Goal: Task Accomplishment & Management: Use online tool/utility

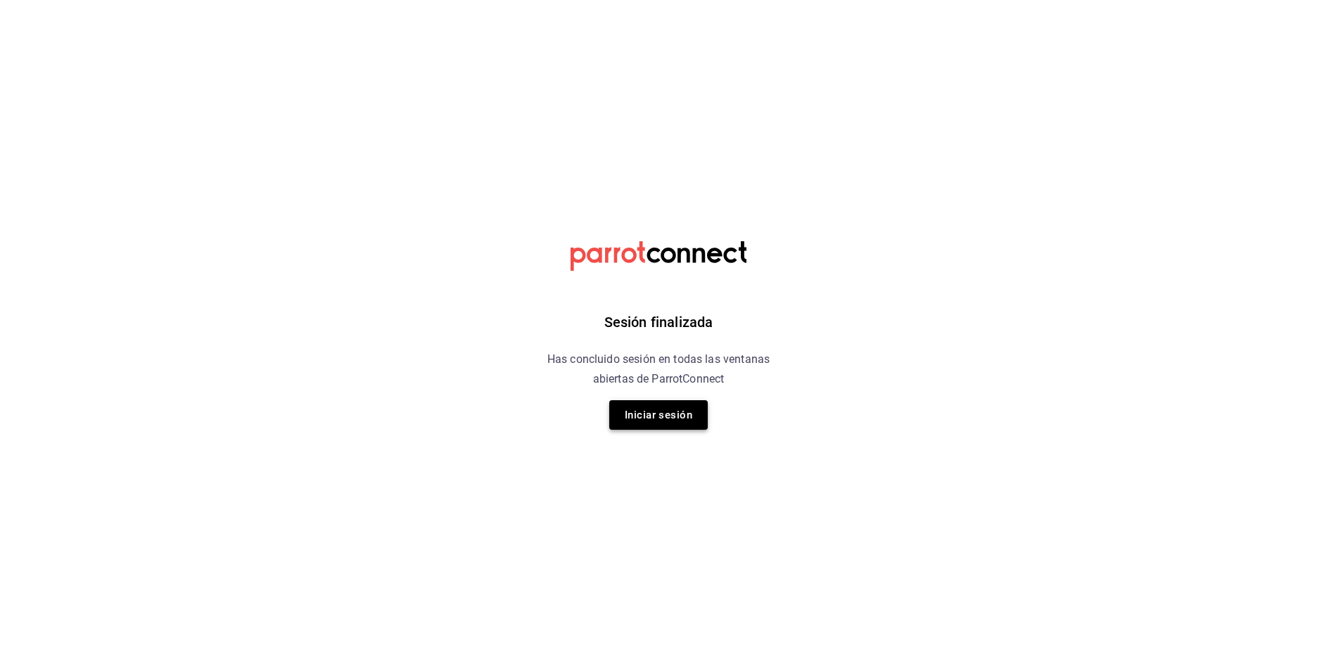
click at [613, 420] on button "Iniciar sesión" at bounding box center [658, 415] width 98 height 30
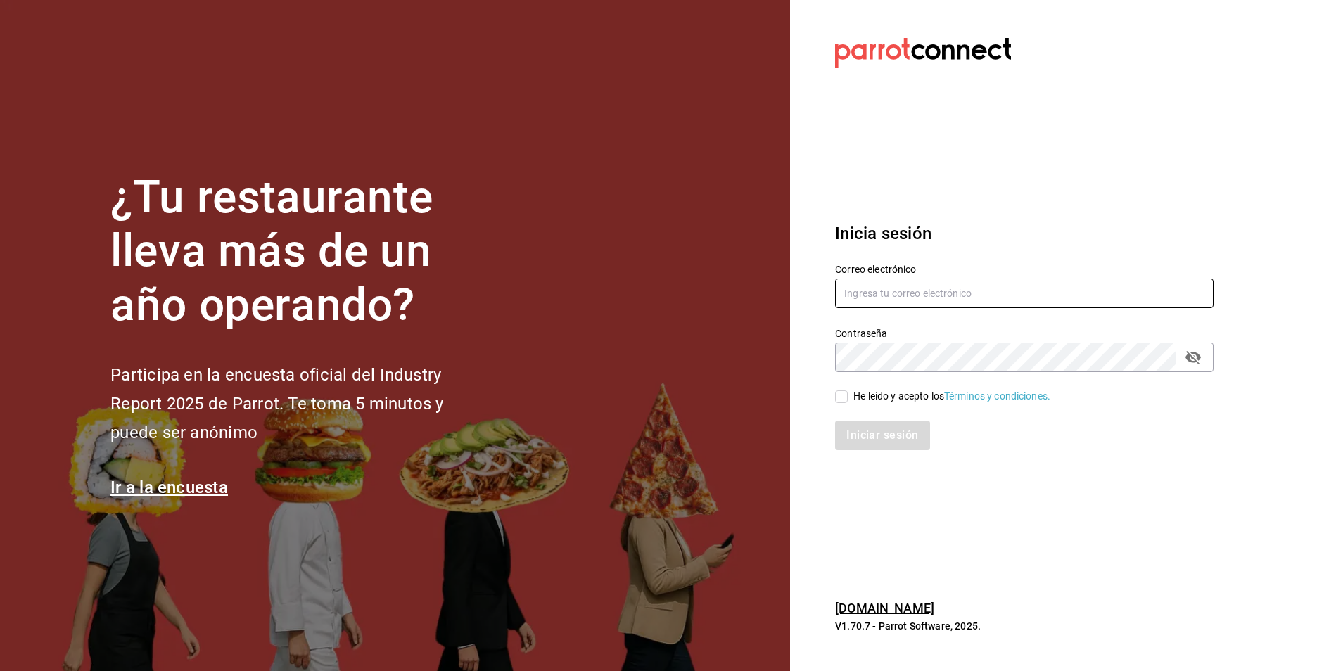
type input "[EMAIL_ADDRESS][DOMAIN_NAME]"
click at [844, 398] on input "He leído y acepto los Términos y condiciones." at bounding box center [841, 396] width 13 height 13
checkbox input "true"
click at [906, 444] on button "Iniciar sesión" at bounding box center [883, 436] width 96 height 30
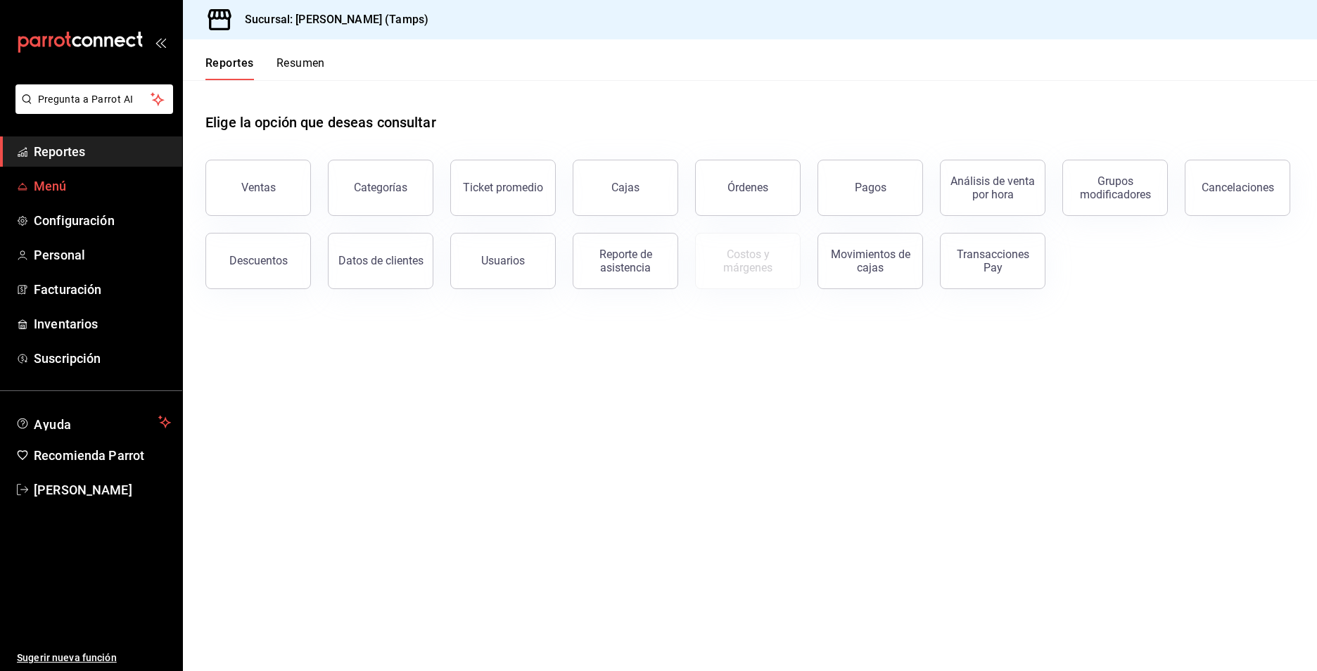
click at [51, 187] on span "Menú" at bounding box center [102, 186] width 137 height 19
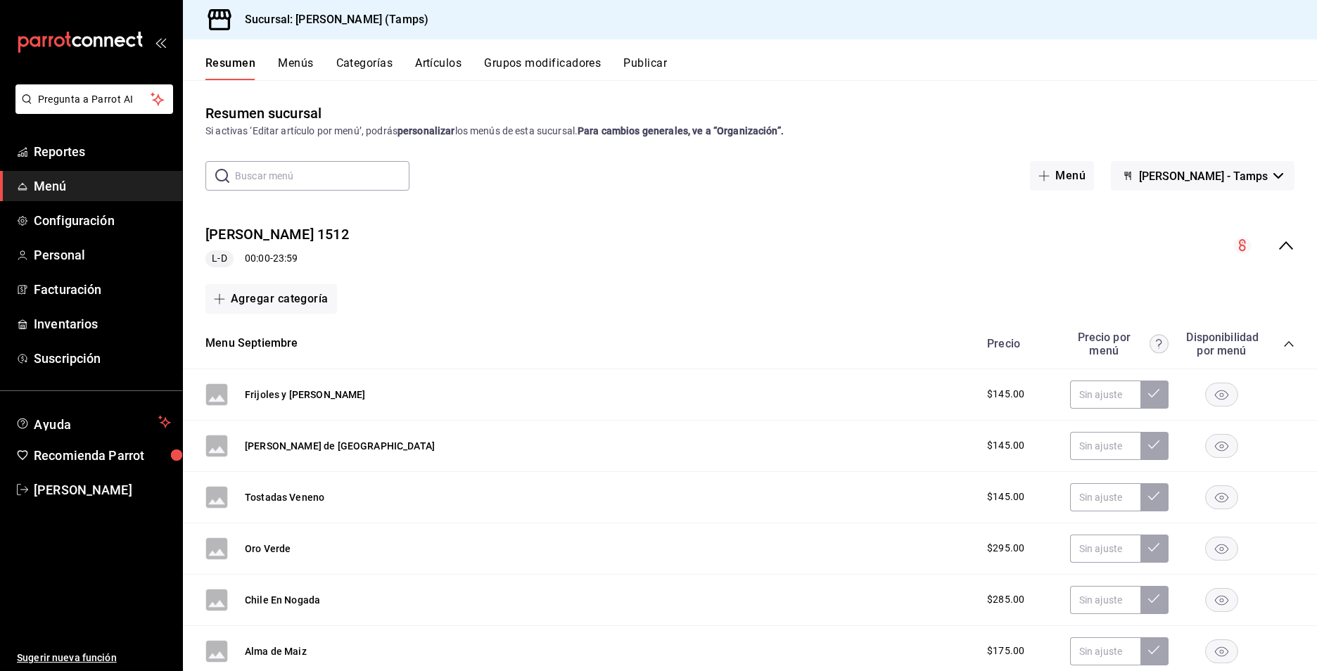
click at [290, 68] on button "Menús" at bounding box center [295, 68] width 35 height 24
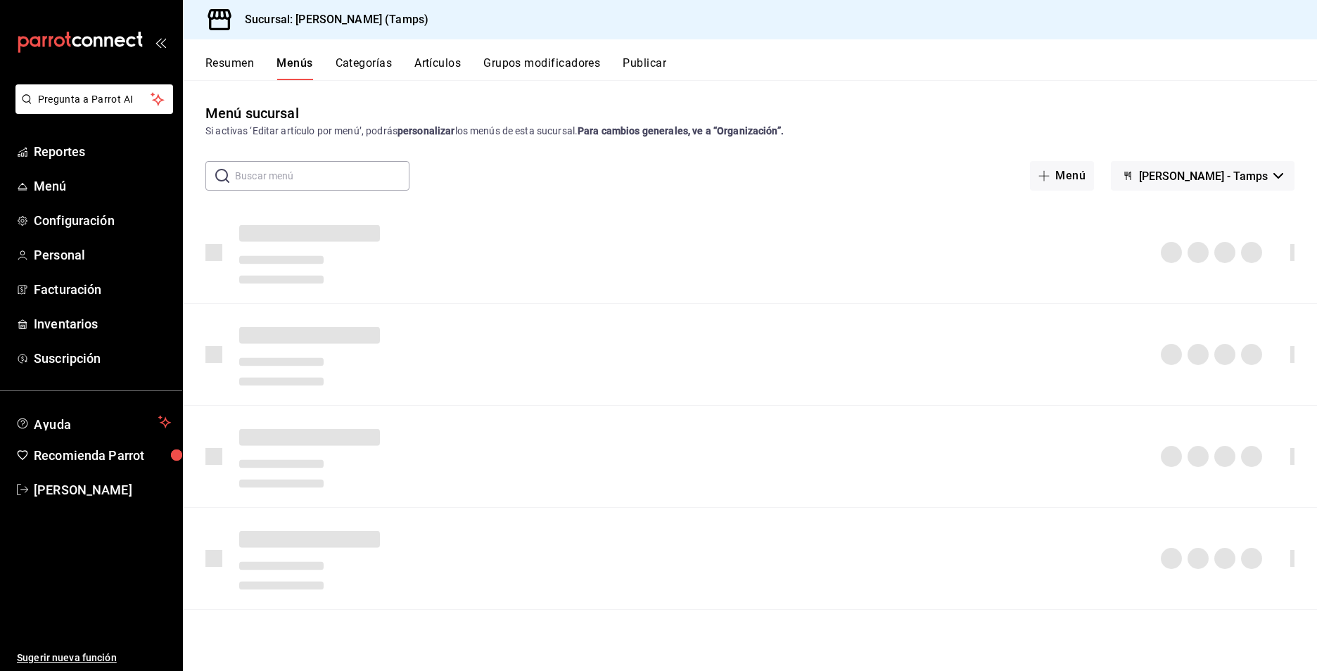
click at [430, 69] on button "Artículos" at bounding box center [437, 68] width 46 height 24
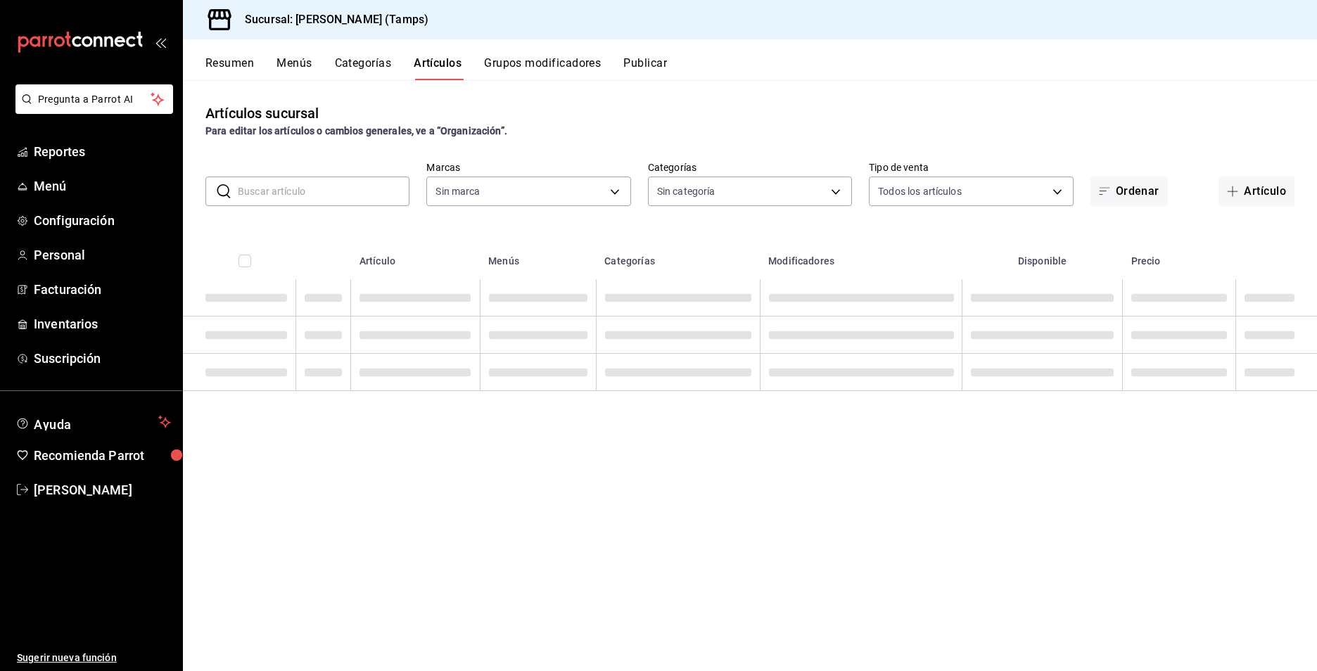
click at [432, 68] on button "Artículos" at bounding box center [438, 68] width 48 height 24
type input "d4decac6-be28-4d1b-80bc-7ae7b2441678"
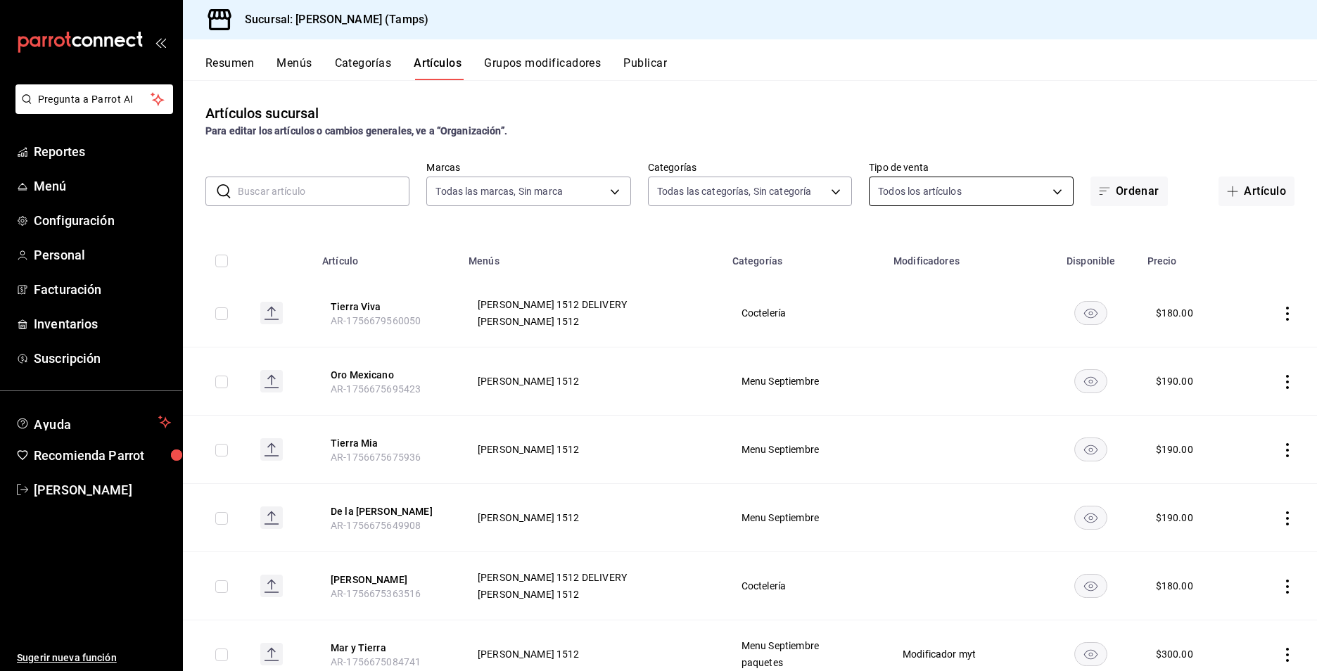
type input "a6efbfb8-e114-43c2-9a0c-de94098517b0,c6c49585-5509-4420-a39b-c9cb5b68f443,26b11…"
click at [1261, 185] on button "Artículo" at bounding box center [1256, 192] width 76 height 30
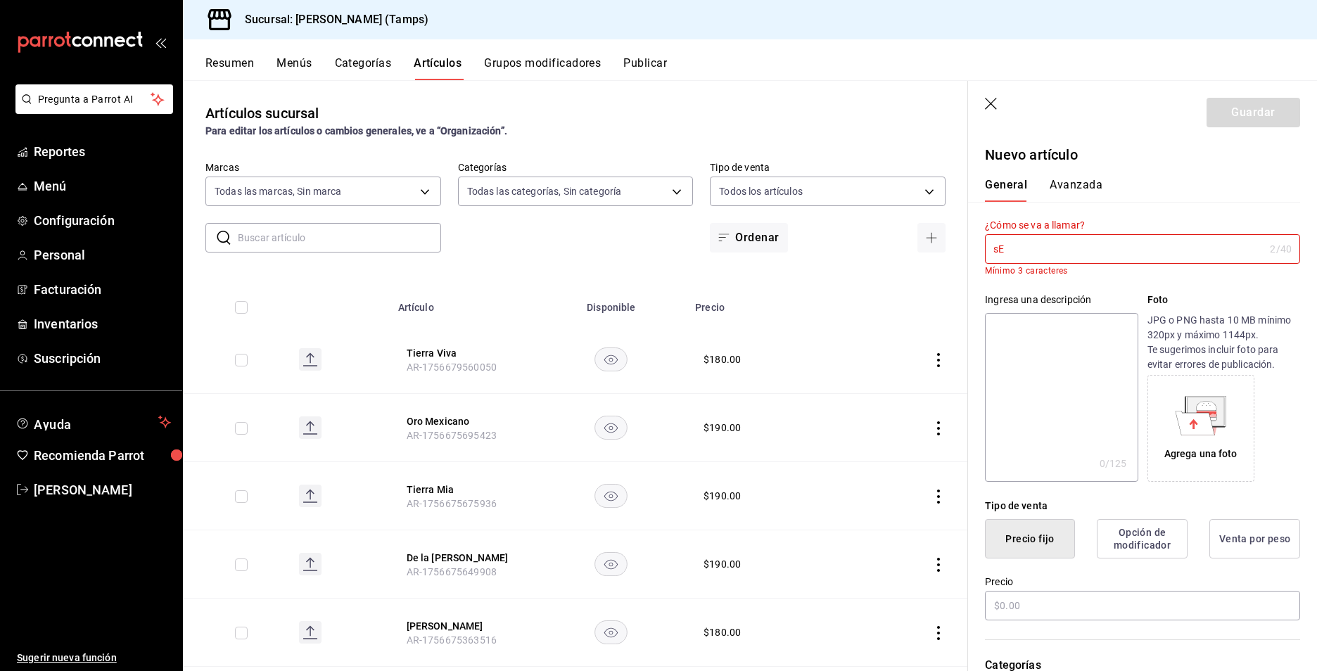
type input "s"
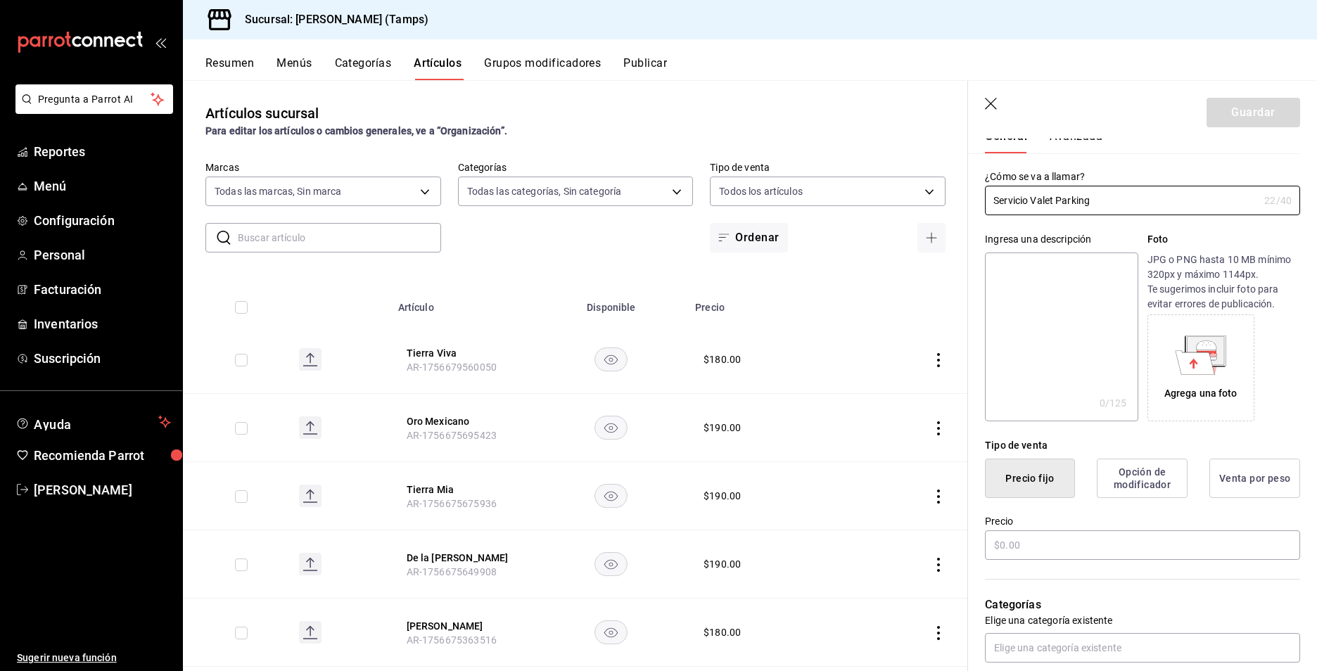
scroll to position [141, 0]
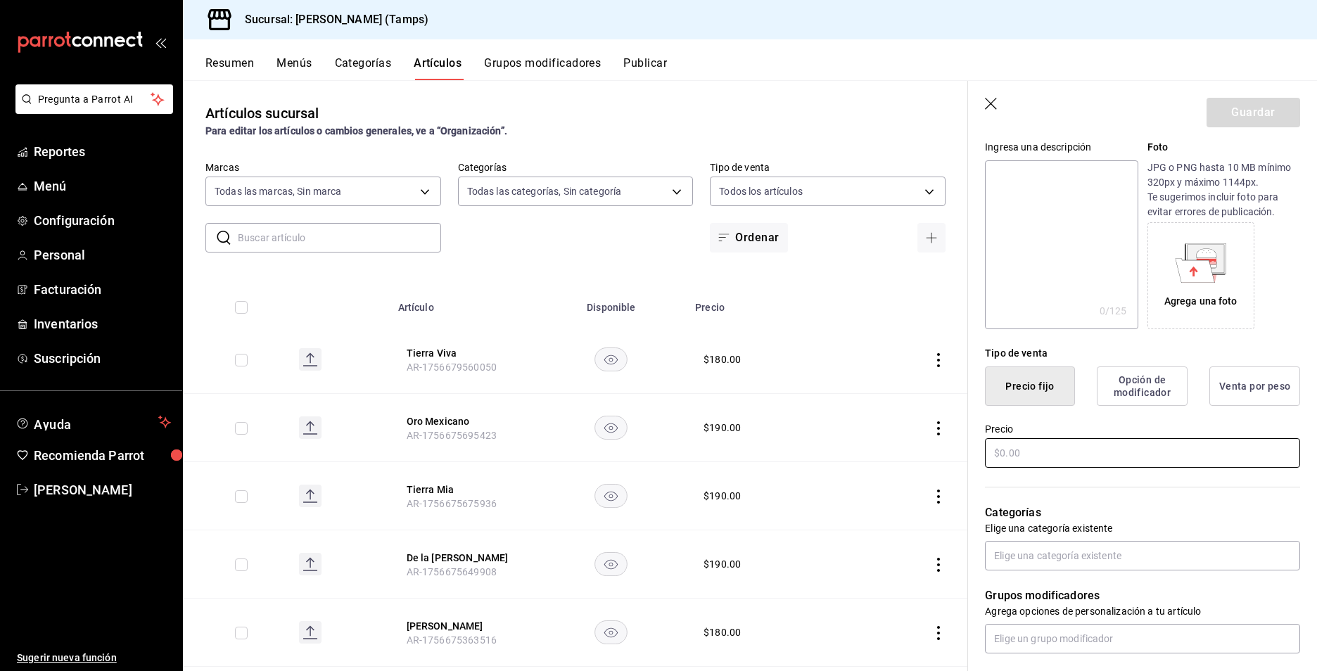
type input "Servicio Valet Parking"
drag, startPoint x: 1052, startPoint y: 462, endPoint x: 845, endPoint y: 475, distance: 206.5
click at [845, 475] on main "Artículos sucursal Para editar los artículos o cambios generales, ve a “Organiz…" at bounding box center [750, 375] width 1134 height 591
drag, startPoint x: 1019, startPoint y: 456, endPoint x: 926, endPoint y: 454, distance: 92.9
click at [926, 454] on main "Artículos sucursal Para editar los artículos o cambios generales, ve a “Organiz…" at bounding box center [750, 375] width 1134 height 591
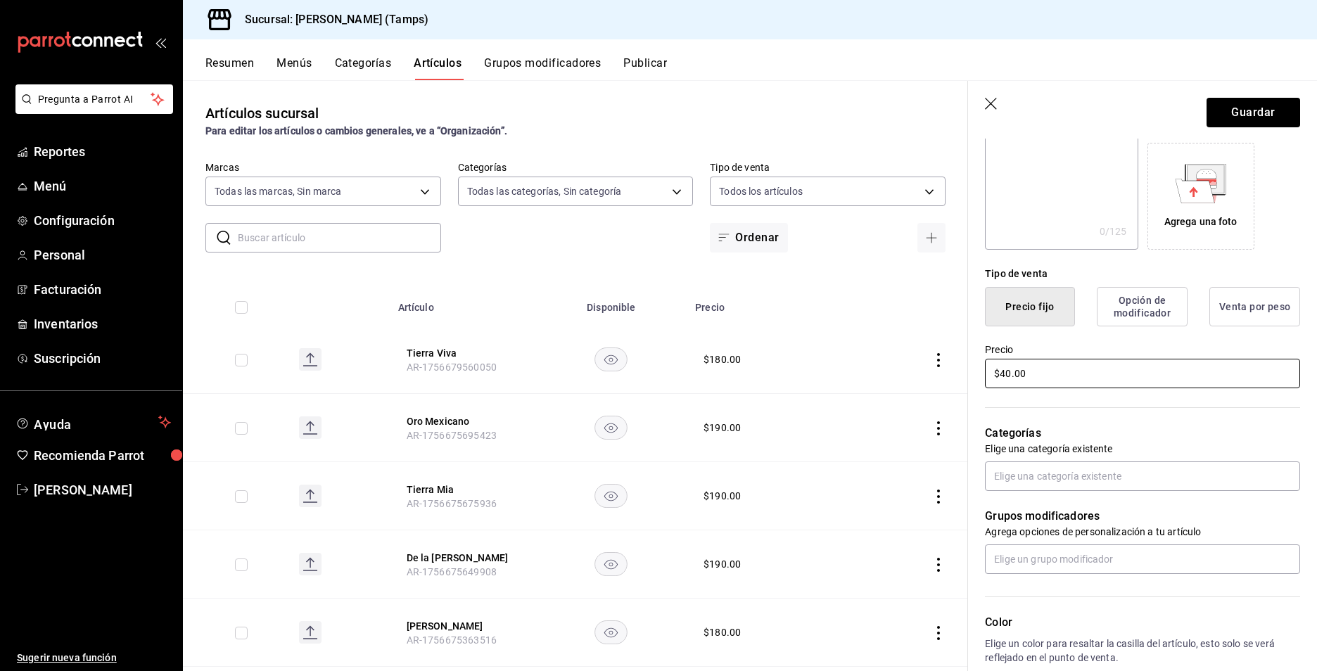
scroll to position [281, 0]
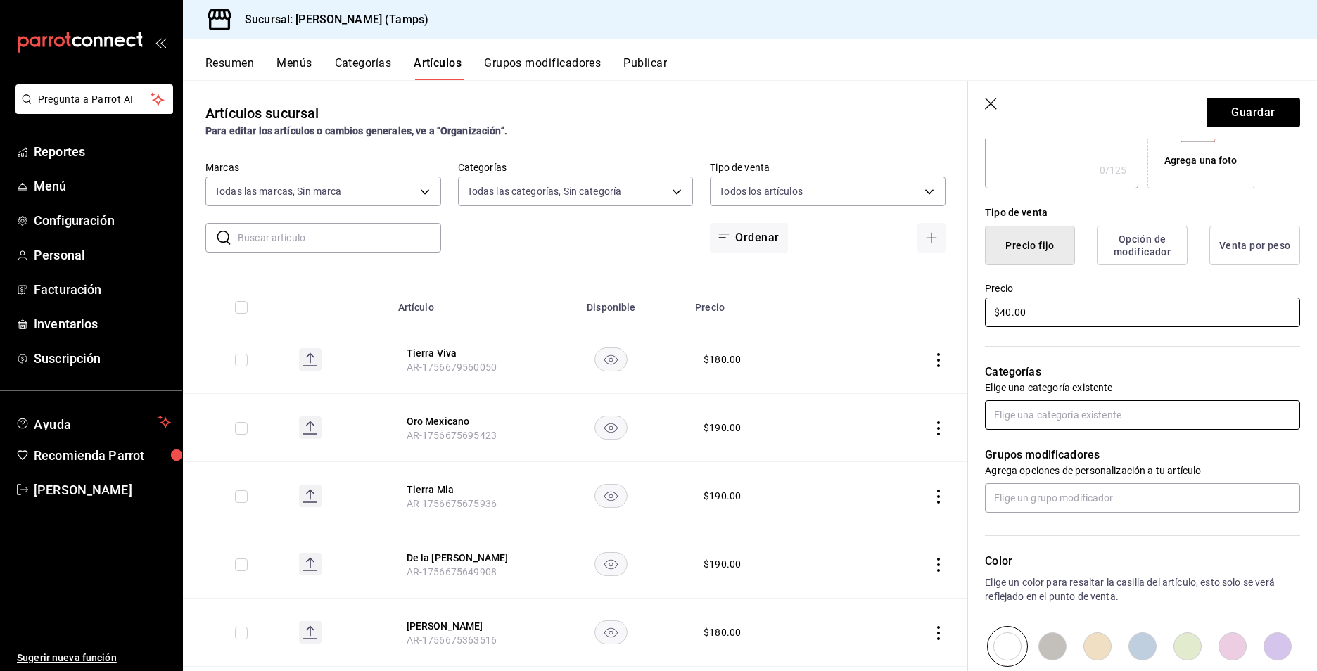
type input "$40.00"
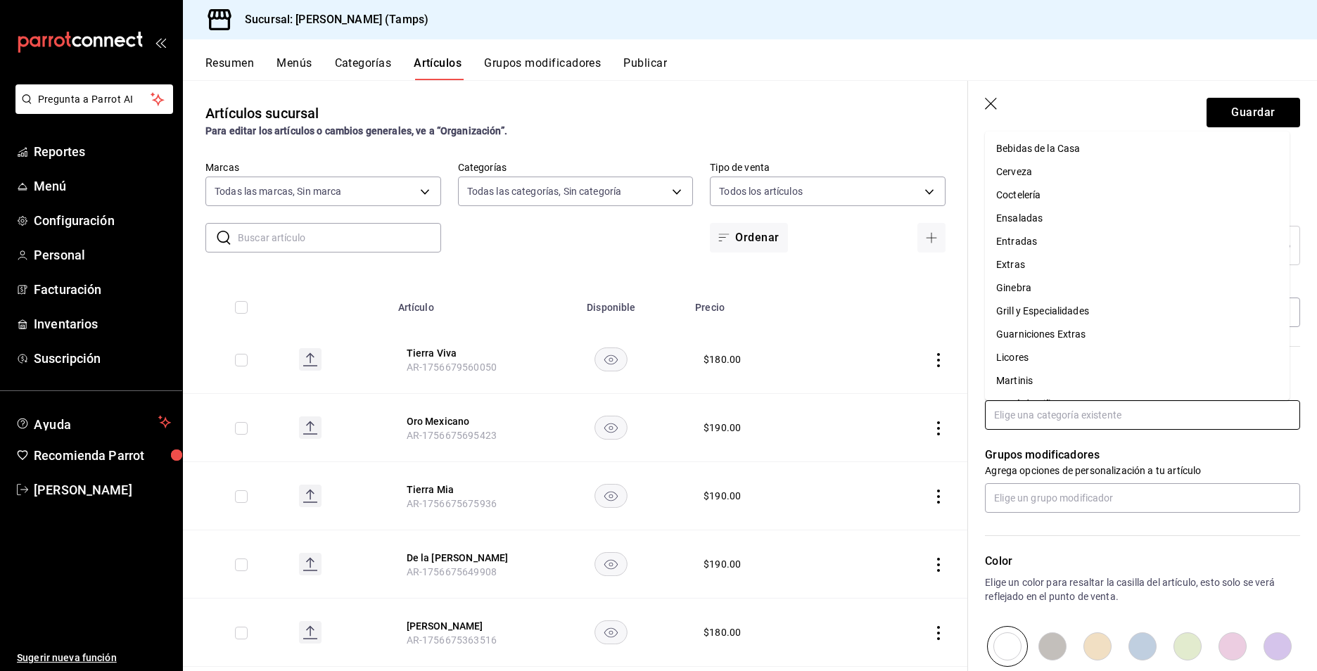
click at [1101, 422] on input "text" at bounding box center [1142, 415] width 315 height 30
click at [1016, 186] on li "Extras" at bounding box center [1137, 194] width 305 height 23
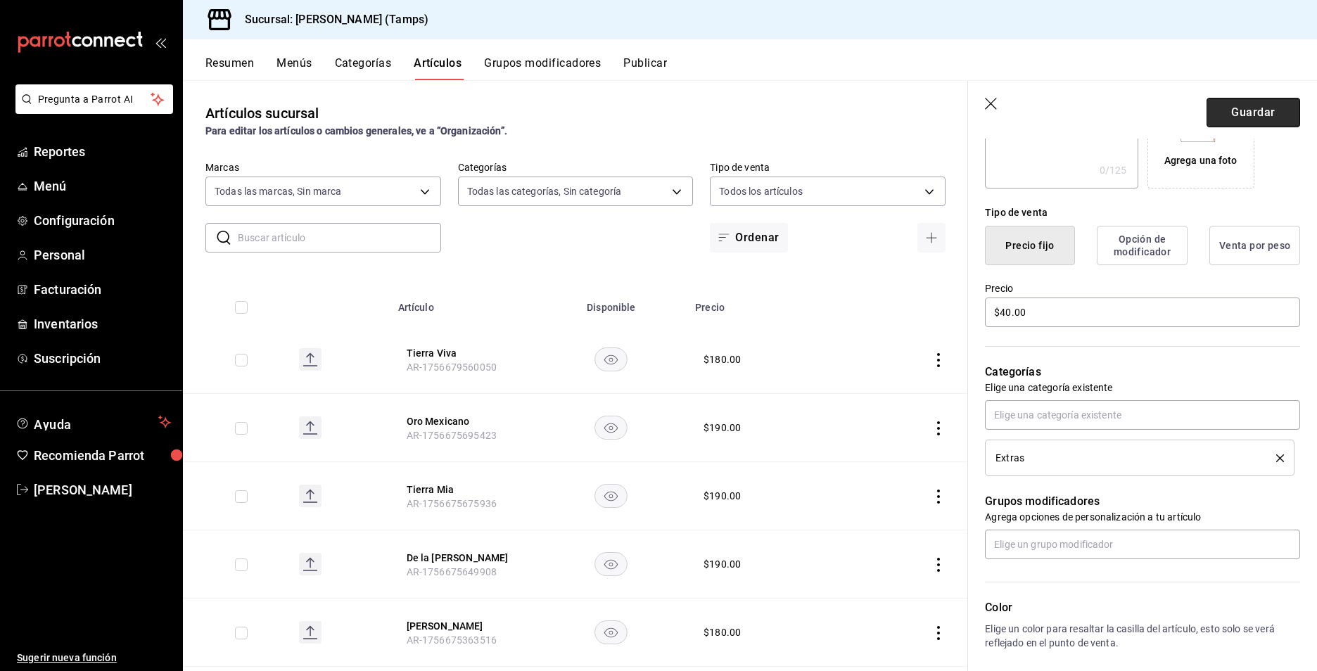
click at [1267, 115] on button "Guardar" at bounding box center [1253, 113] width 94 height 30
